Goal: Navigation & Orientation: Find specific page/section

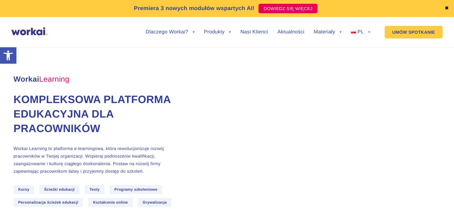
click at [39, 30] on img at bounding box center [29, 31] width 36 height 8
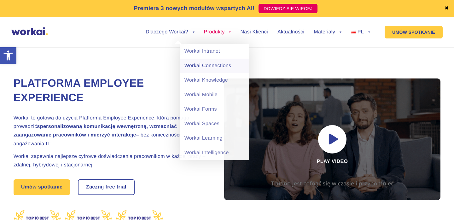
click at [213, 62] on link "Workai Connections" at bounding box center [214, 66] width 69 height 15
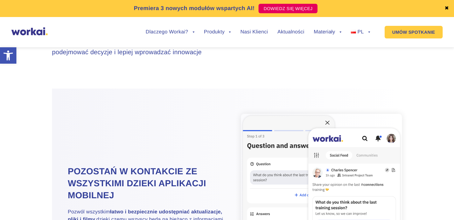
scroll to position [675, 0]
